Goal: Check status: Check status

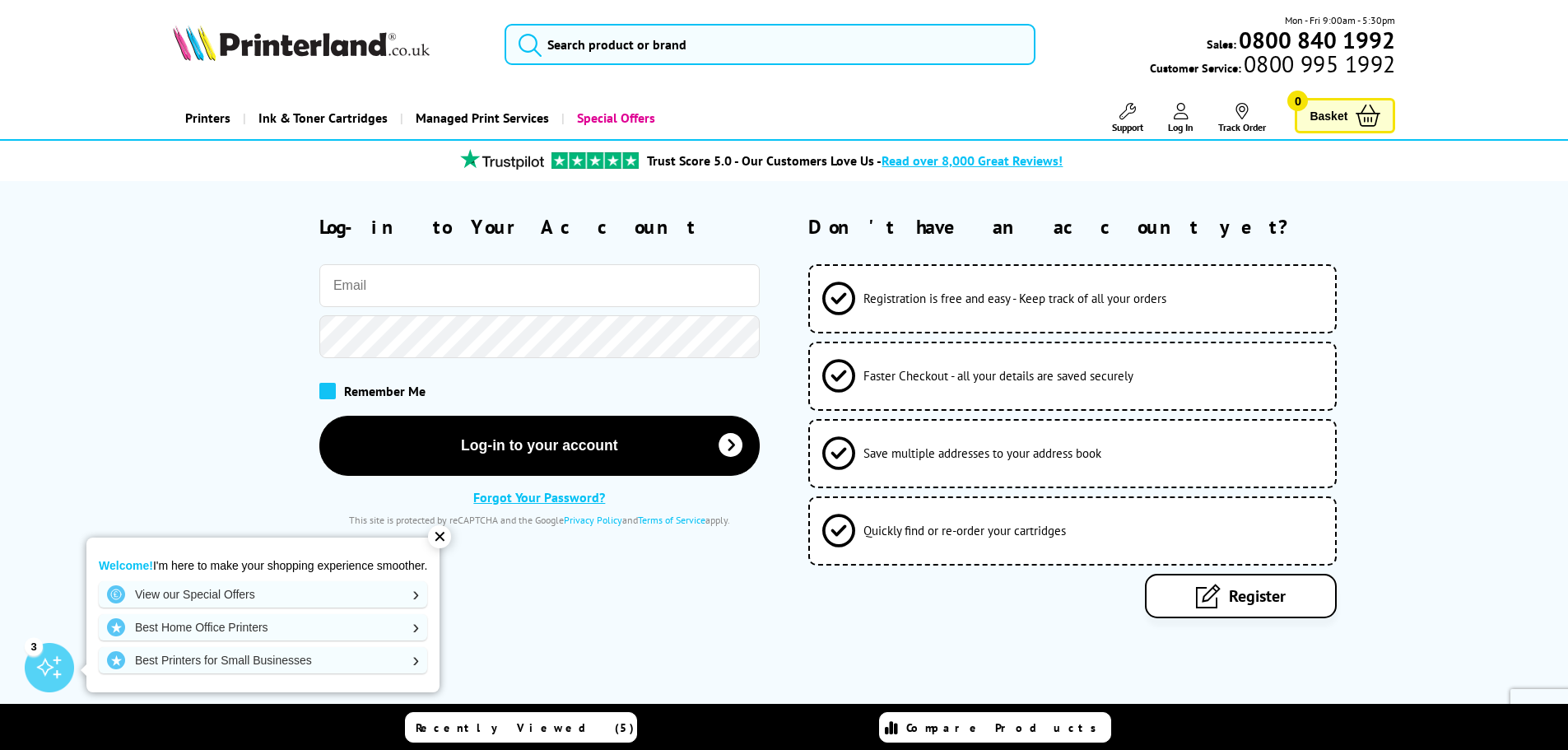
type input "[PERSON_NAME][EMAIL_ADDRESS][DOMAIN_NAME]"
click at [332, 391] on span at bounding box center [327, 391] width 16 height 16
click at [323, 385] on input "checkbox" at bounding box center [323, 385] width 0 height 0
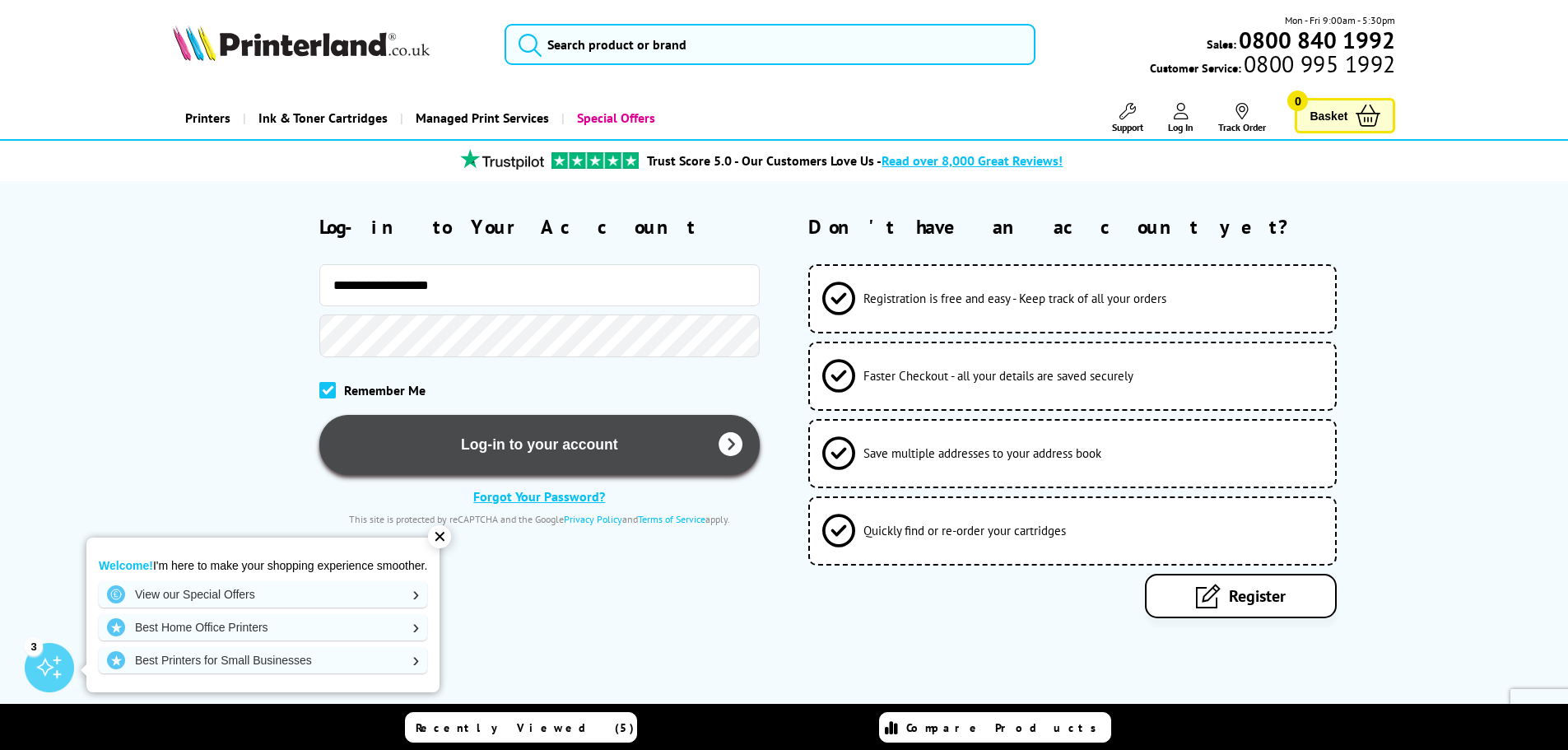
click at [483, 449] on button "Log-in to your account" at bounding box center [539, 445] width 440 height 60
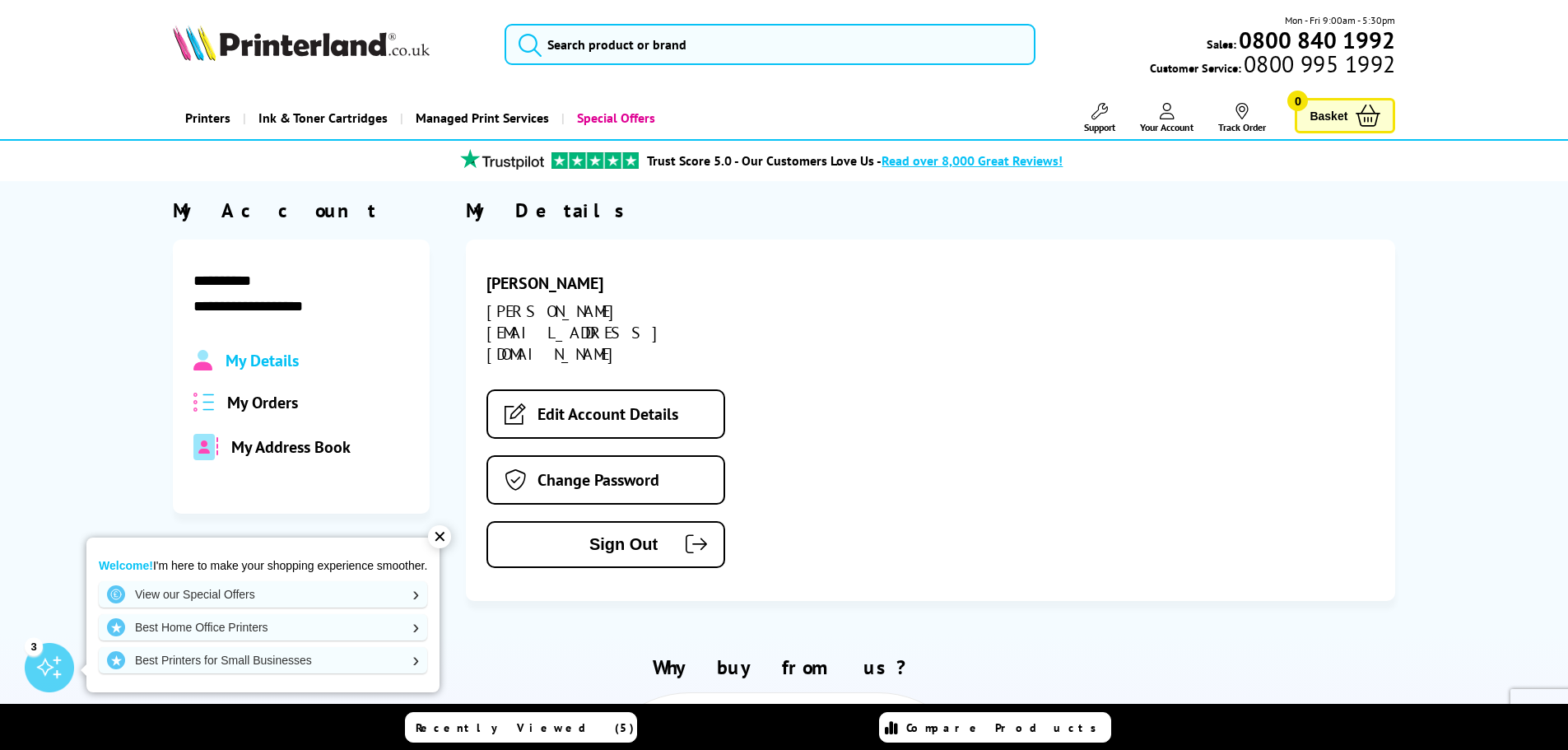
click at [263, 408] on span "My Orders" at bounding box center [262, 402] width 71 height 22
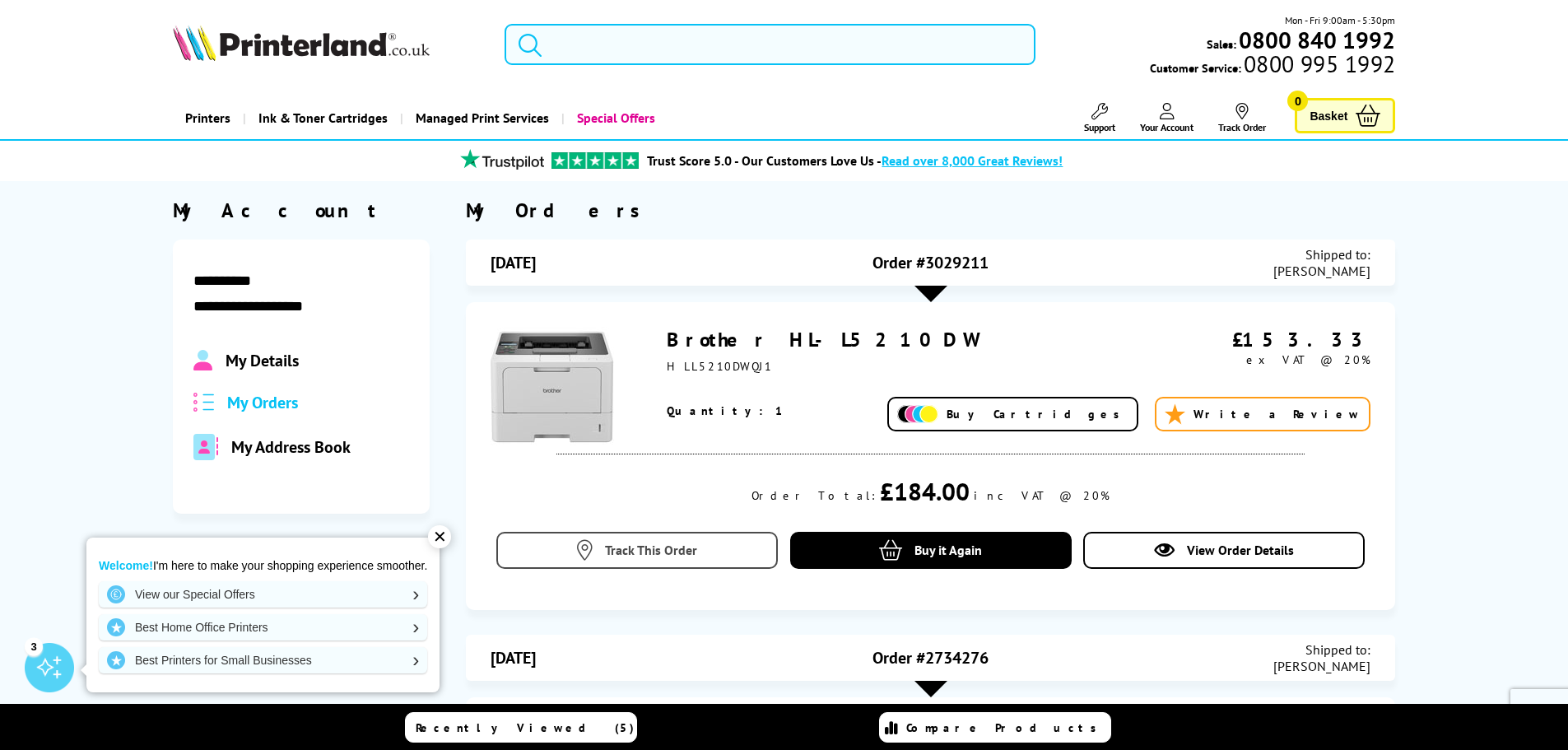
click at [678, 543] on span "Track This Order" at bounding box center [651, 549] width 92 height 16
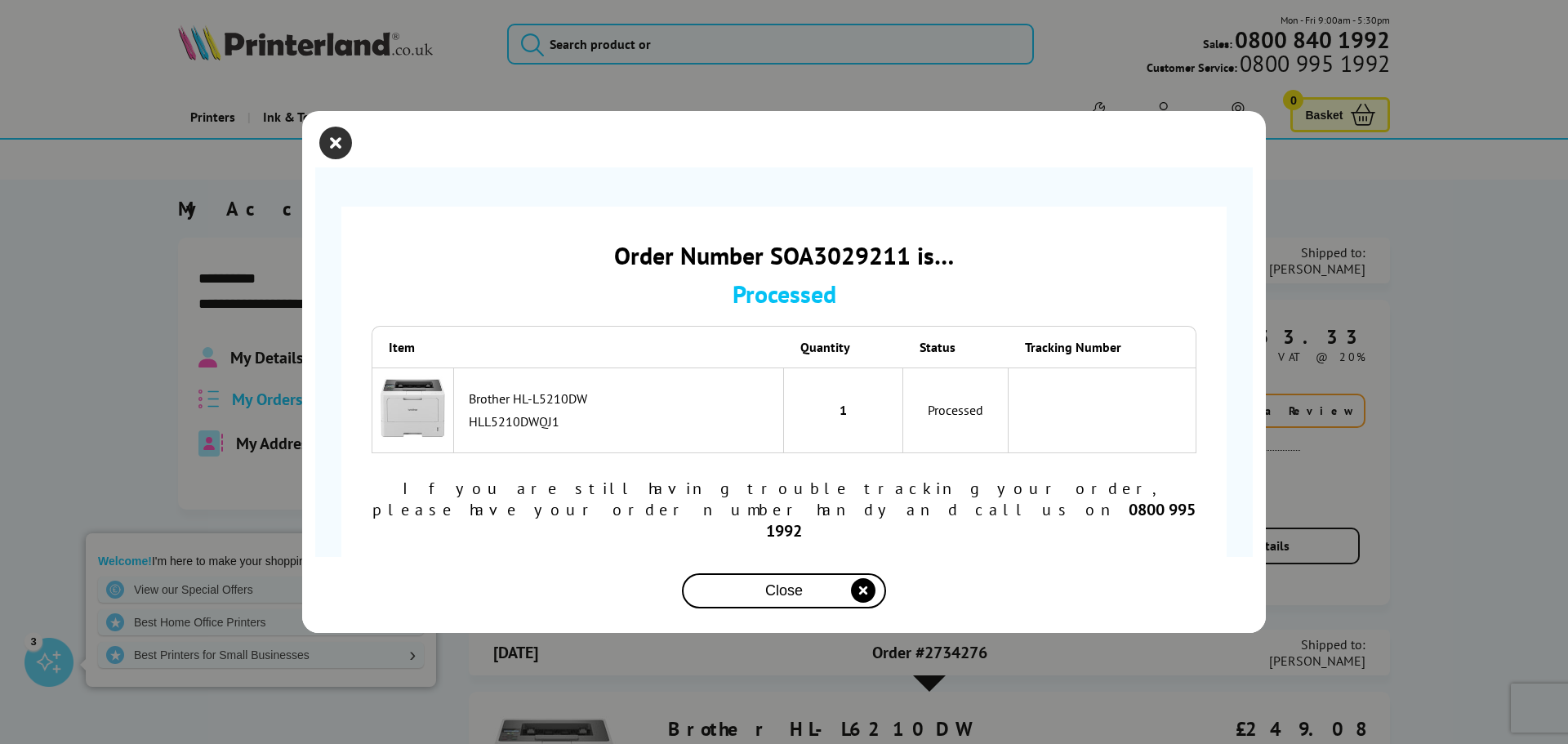
click at [348, 160] on icon "close modal" at bounding box center [335, 143] width 33 height 33
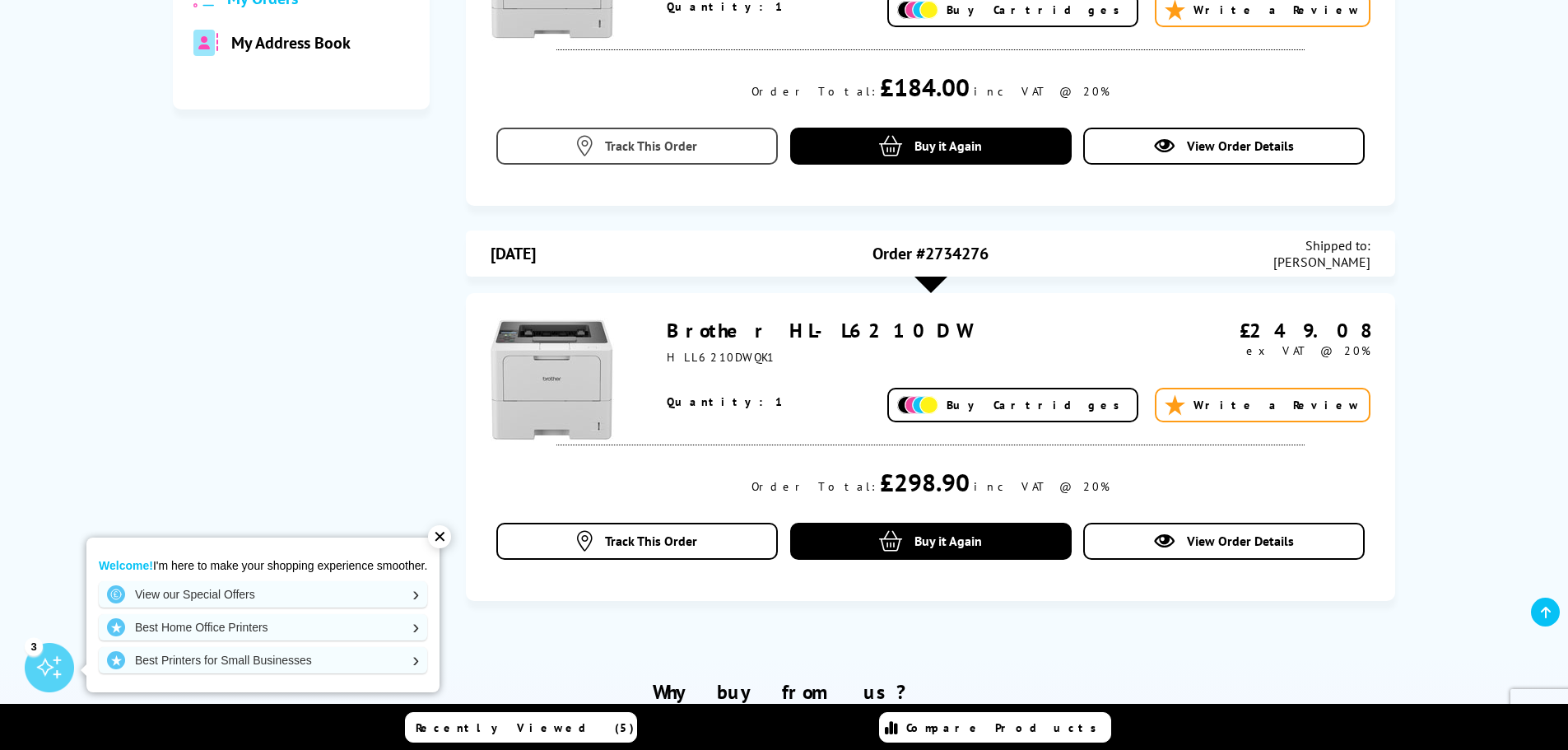
scroll to position [411, 0]
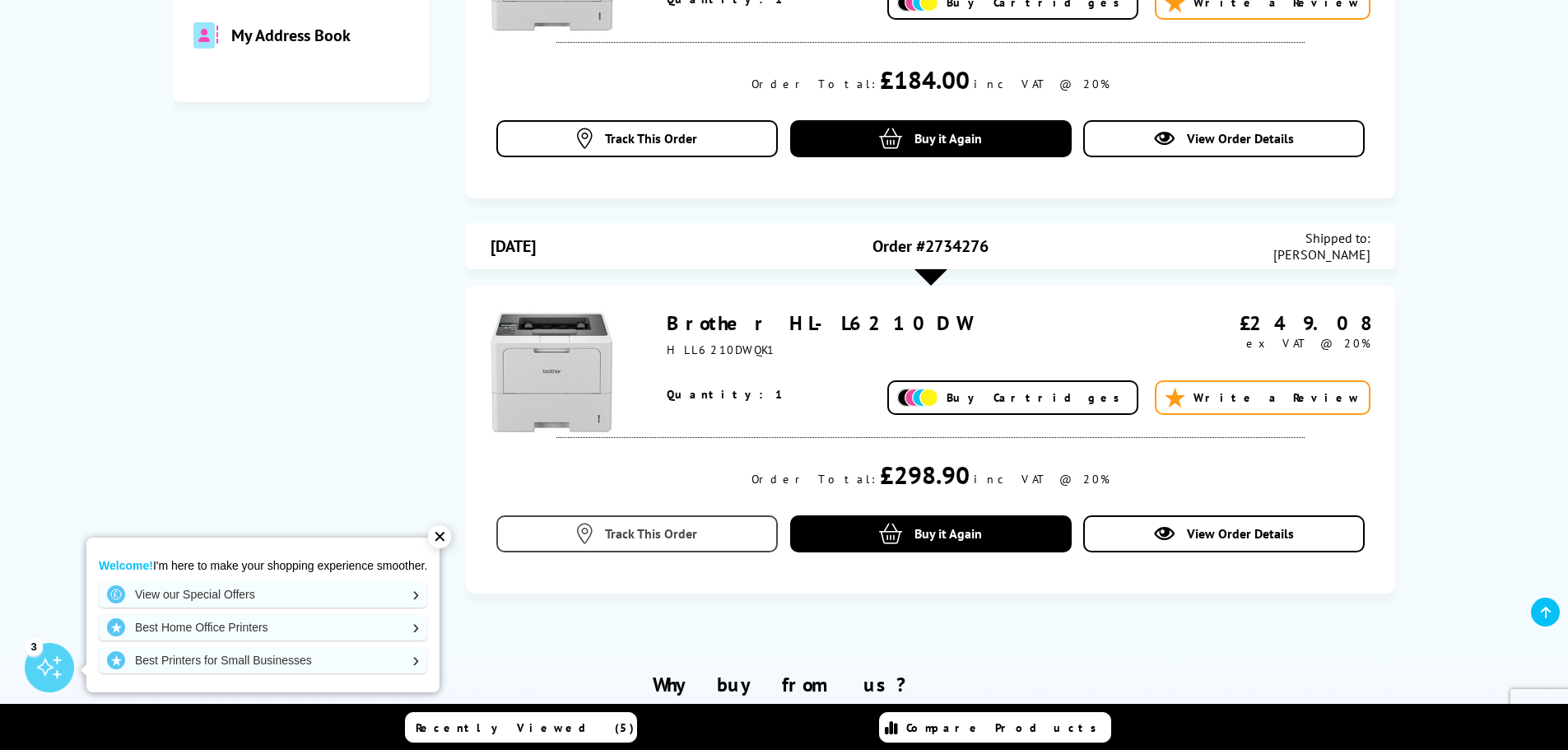
click at [659, 547] on link "Track This Order" at bounding box center [636, 533] width 281 height 37
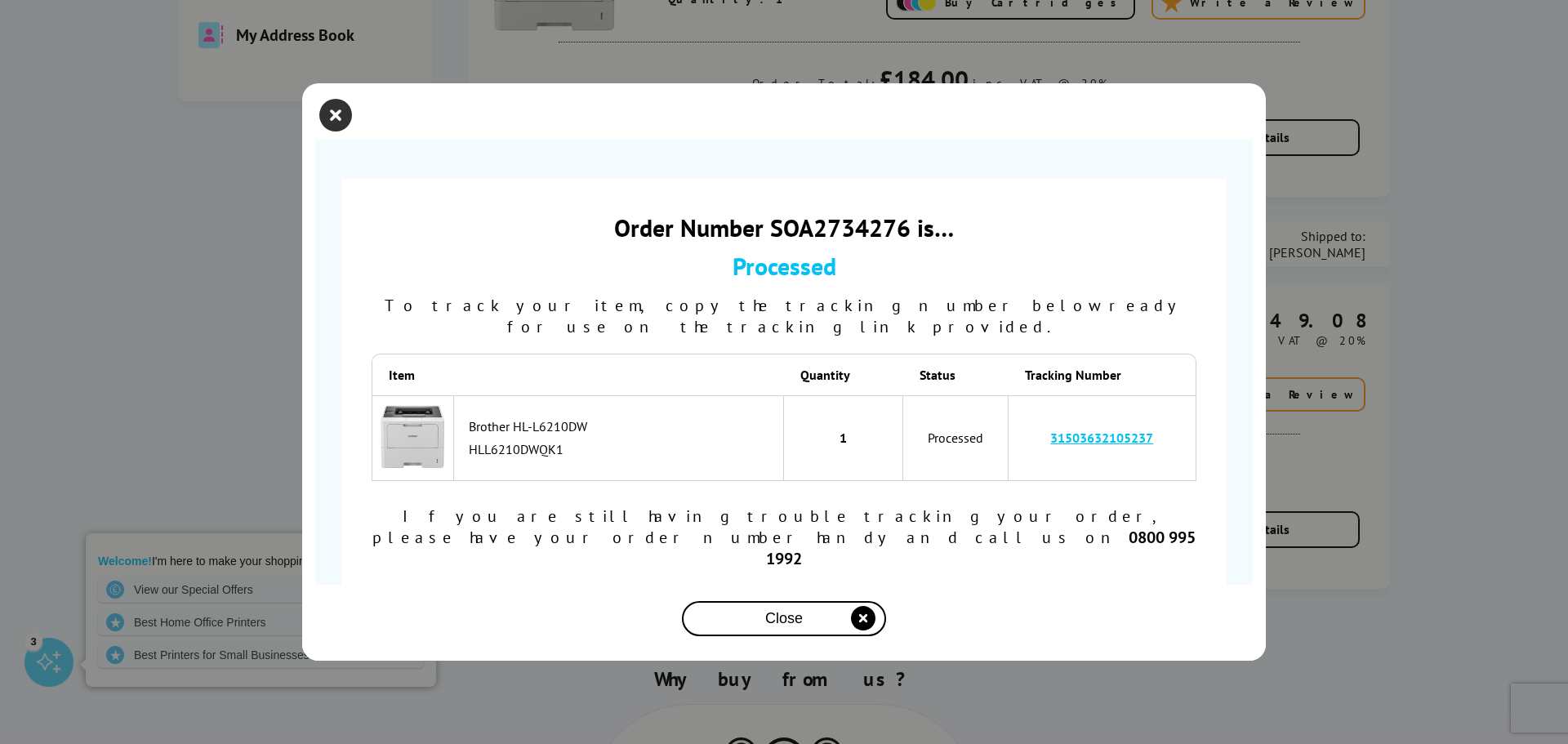
click at [327, 132] on icon "close modal" at bounding box center [335, 115] width 33 height 33
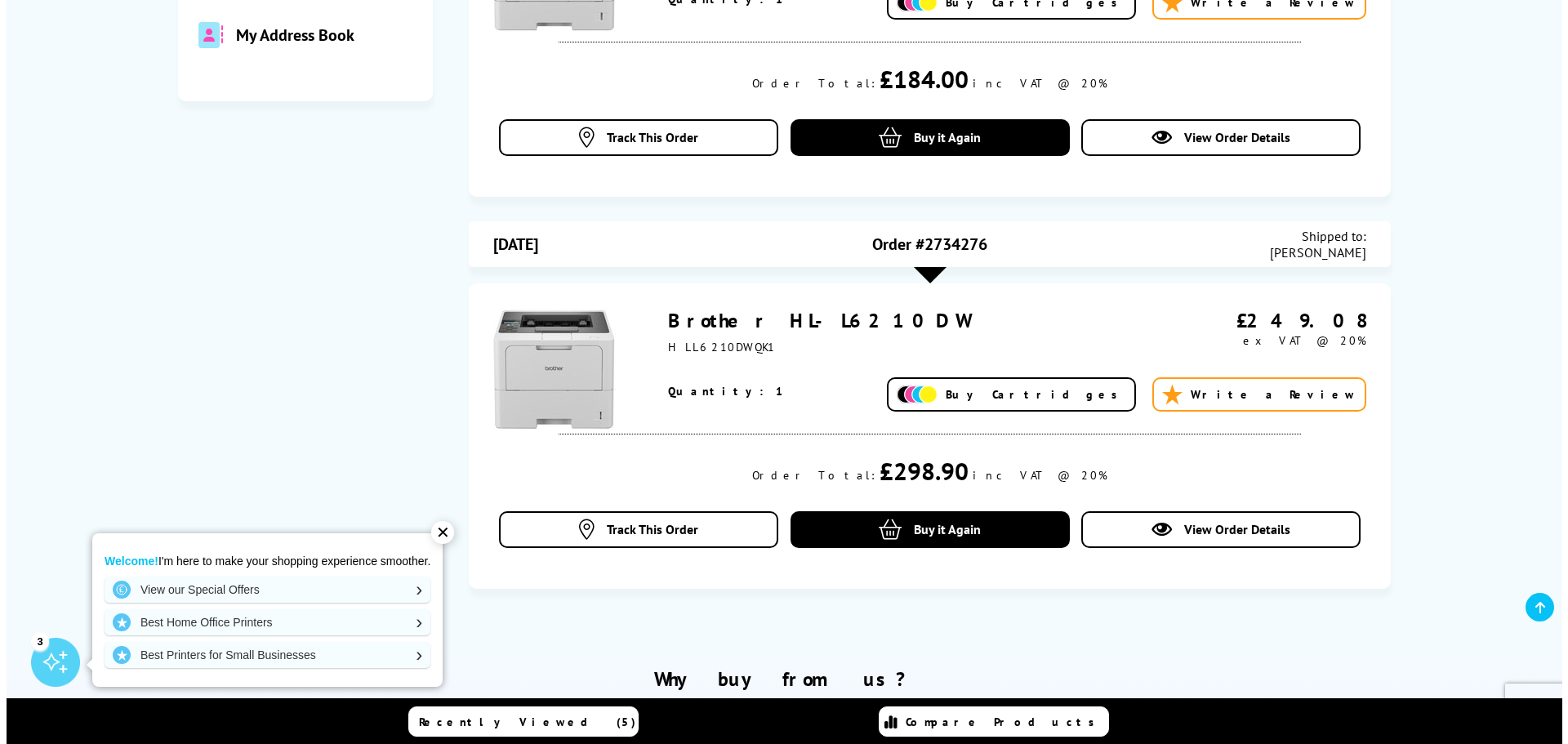
scroll to position [327, 0]
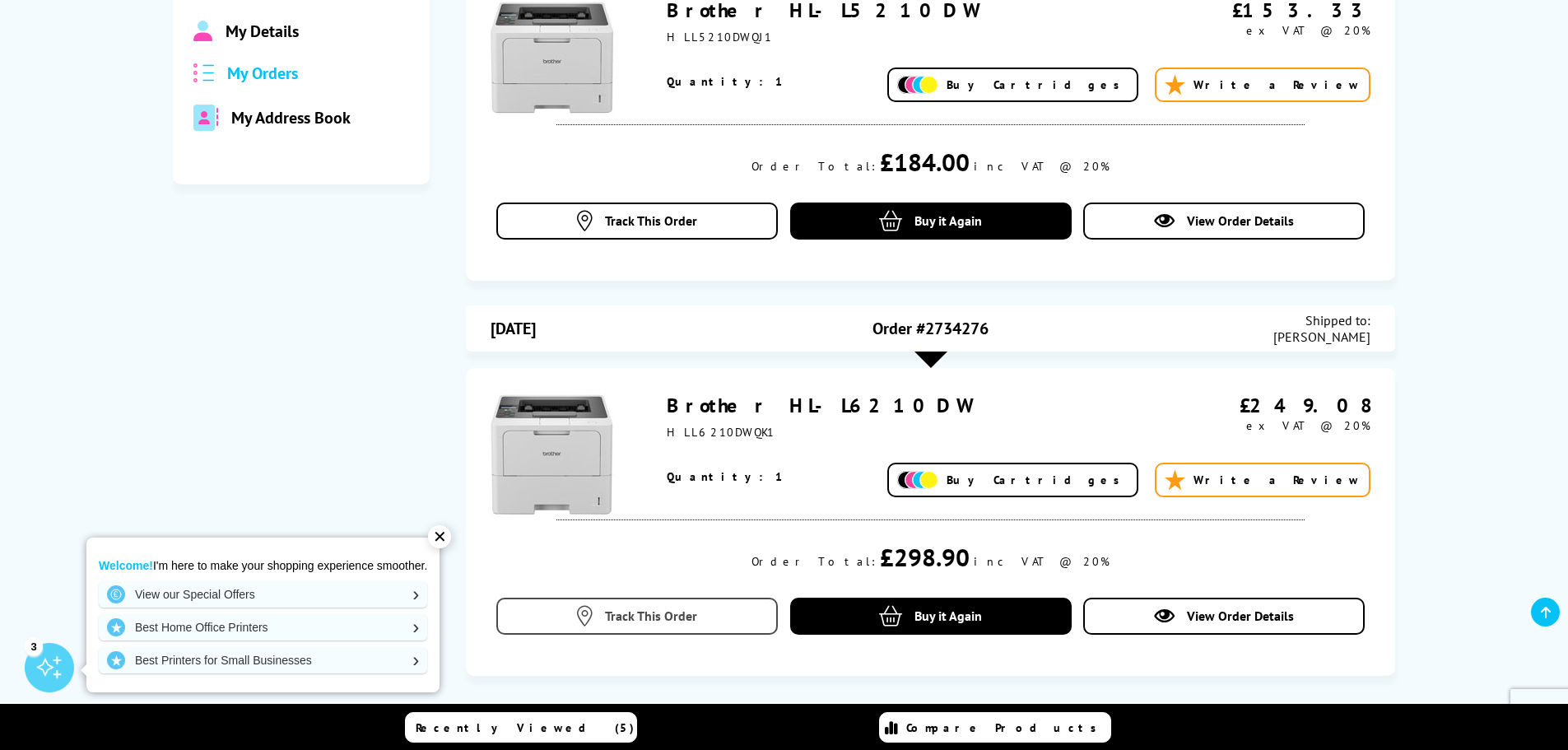
click at [685, 612] on span "Track This Order" at bounding box center [651, 614] width 92 height 16
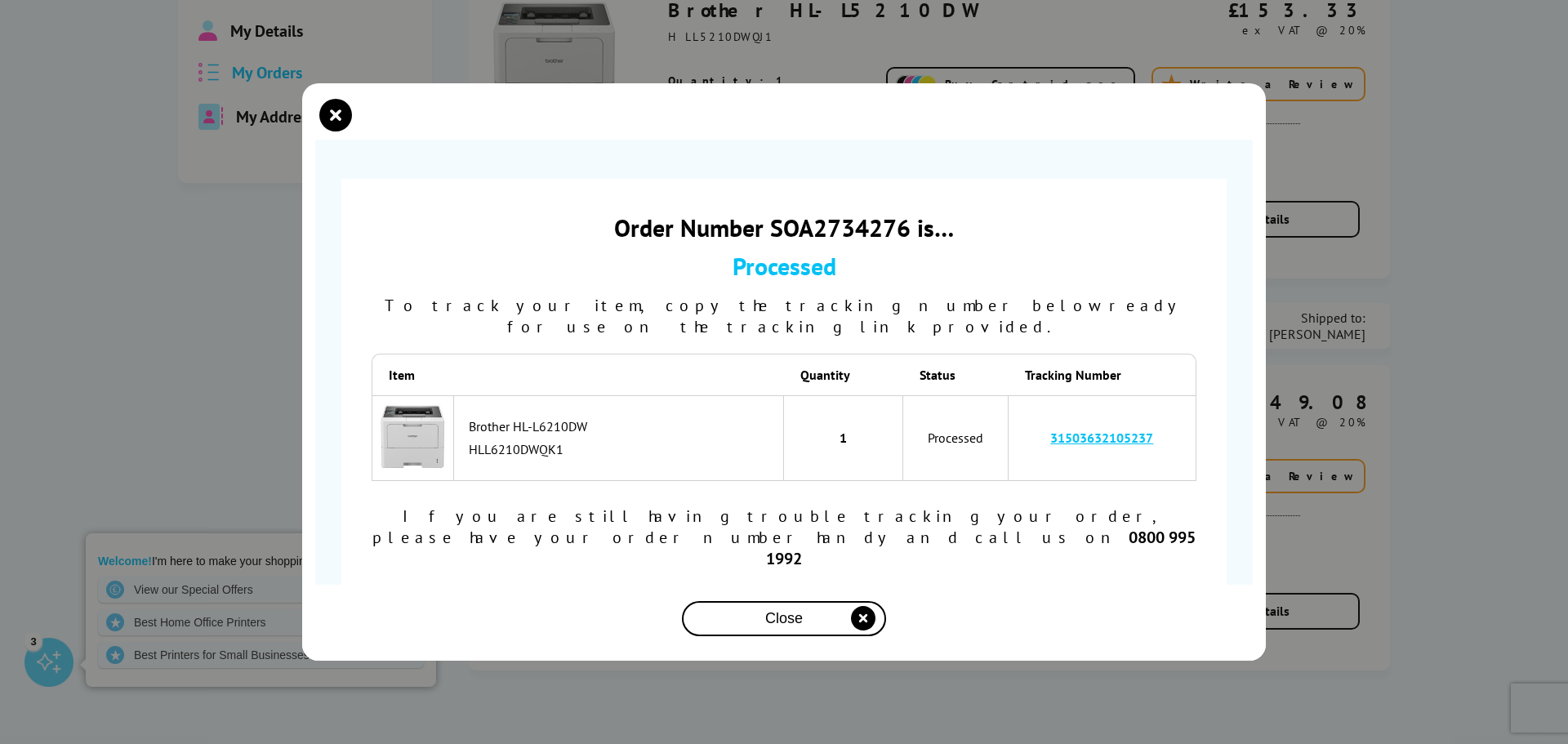
click at [1089, 445] on link "31503632105237" at bounding box center [1102, 437] width 103 height 16
drag, startPoint x: 1170, startPoint y: 445, endPoint x: 1034, endPoint y: 465, distance: 137.5
click at [1034, 465] on td "31503632105237" at bounding box center [1102, 438] width 188 height 86
copy link "31503632105237"
click at [1124, 444] on link "31503632105237" at bounding box center [1102, 437] width 103 height 16
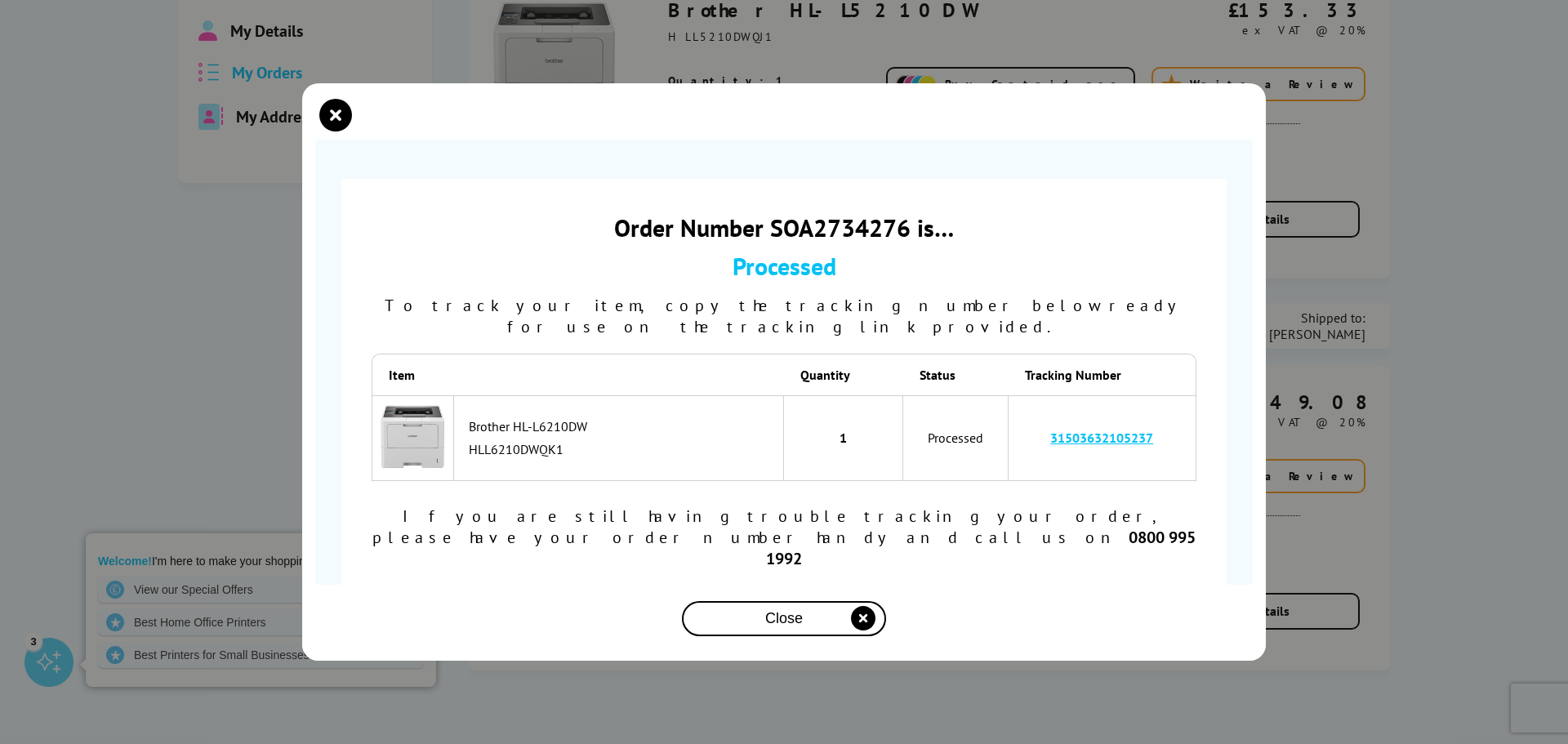
copy link "31503632105237"
